Goal: Task Accomplishment & Management: Manage account settings

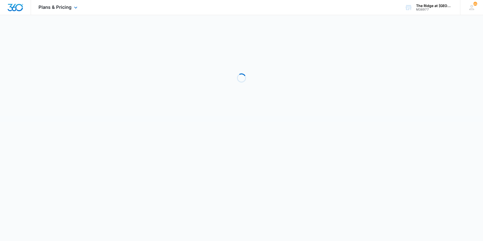
click at [51, 11] on div "Plans & Pricing Apps Reputation Websites Forms CRM Email Social Shop Payments P…" at bounding box center [58, 7] width 55 height 15
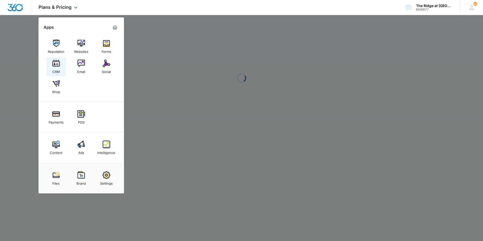
click at [56, 64] on img at bounding box center [56, 64] width 8 height 8
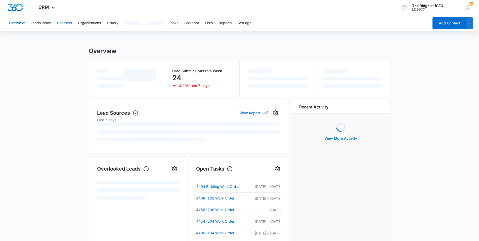
click at [64, 25] on button "Contacts" at bounding box center [64, 23] width 15 height 16
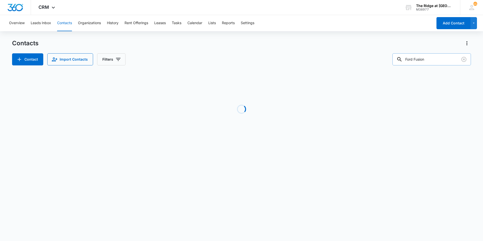
click at [428, 60] on input "Ford Fusion" at bounding box center [432, 59] width 79 height 12
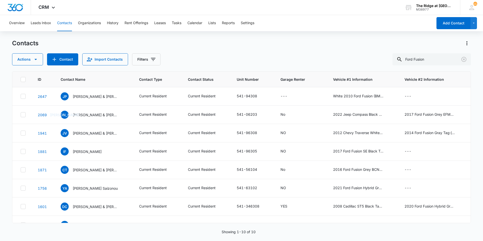
click at [369, 56] on div "Actions Contact Import Contacts Filters Ford Fusion" at bounding box center [241, 59] width 459 height 12
click at [87, 96] on p "[PERSON_NAME] & [PERSON_NAME]" at bounding box center [95, 96] width 45 height 5
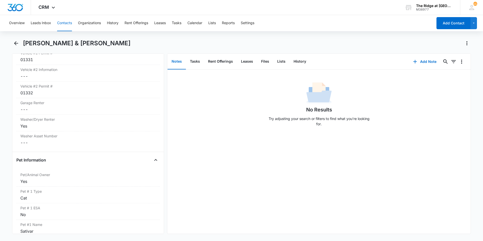
scroll to position [554, 0]
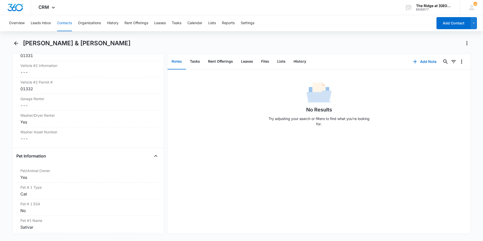
click at [66, 25] on button "Contacts" at bounding box center [64, 23] width 15 height 16
